Goal: Find specific page/section: Find specific page/section

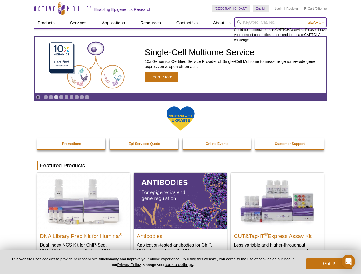
click at [280, 22] on input "search" at bounding box center [280, 22] width 93 height 10
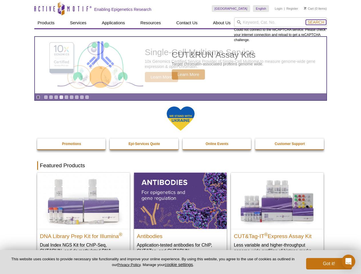
click at [316, 22] on span "Search" at bounding box center [316, 22] width 17 height 5
click at [38, 97] on icon "Pause" at bounding box center [38, 97] width 4 height 4
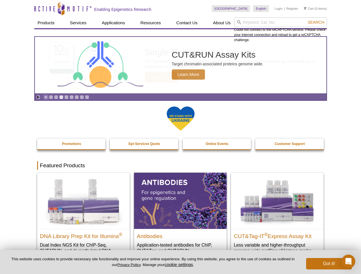
click at [46, 97] on link "Go to slide 1" at bounding box center [46, 97] width 4 height 4
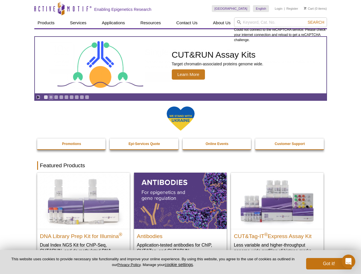
click at [51, 97] on link "Go to slide 2" at bounding box center [51, 97] width 4 height 4
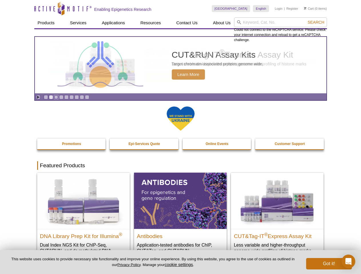
click at [56, 97] on link "Go to slide 3" at bounding box center [56, 97] width 4 height 4
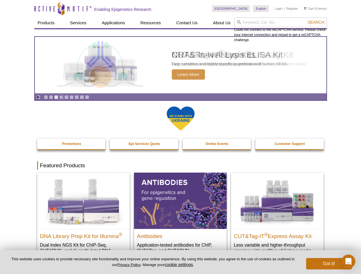
click at [61, 97] on link "Go to slide 4" at bounding box center [61, 97] width 4 height 4
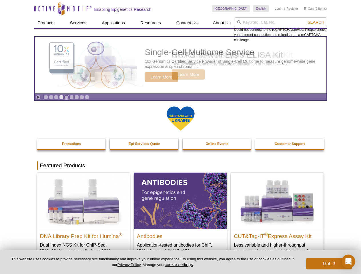
click at [66, 97] on link "Go to slide 5" at bounding box center [66, 97] width 4 height 4
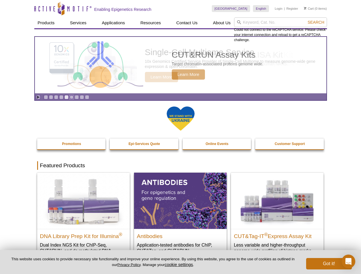
click at [71, 97] on link "Go to slide 6" at bounding box center [71, 97] width 4 height 4
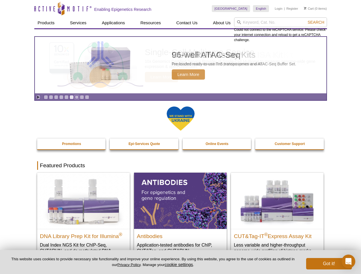
click at [77, 97] on link "Go to slide 7" at bounding box center [77, 97] width 4 height 4
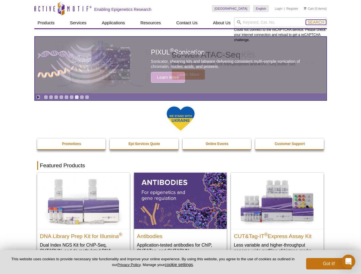
click at [316, 22] on span "Search" at bounding box center [316, 22] width 17 height 5
